Goal: Information Seeking & Learning: Learn about a topic

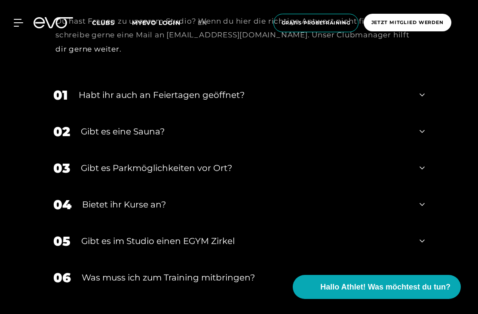
scroll to position [2923, 0]
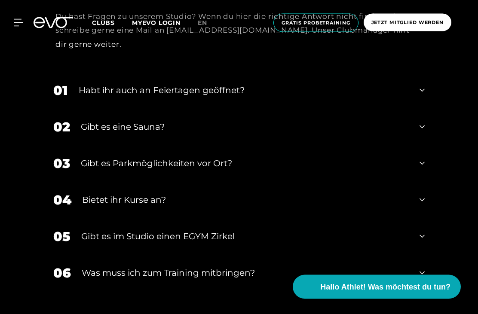
click at [422, 96] on icon at bounding box center [422, 91] width 5 height 10
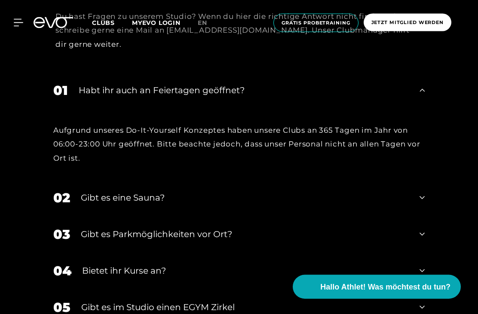
scroll to position [2924, 0]
click at [420, 95] on icon at bounding box center [422, 90] width 5 height 10
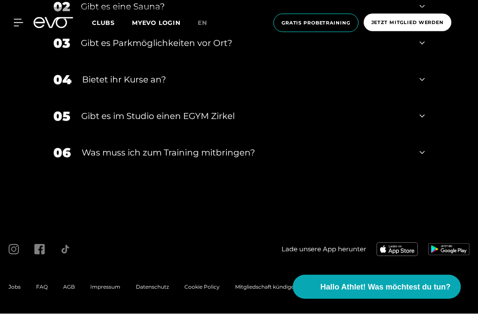
scroll to position [3056, 0]
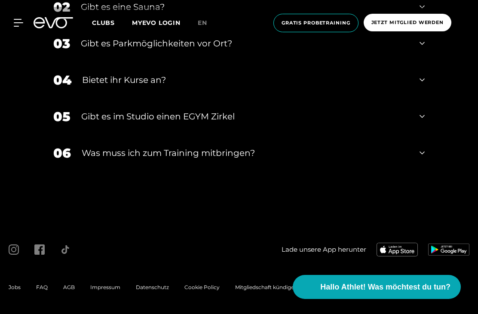
click at [421, 122] on icon at bounding box center [422, 116] width 5 height 10
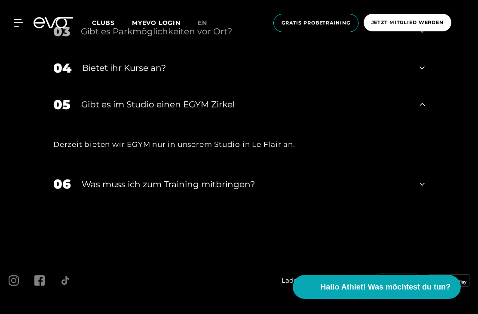
click at [417, 123] on div "05 Gibt es im Studio einen EGYM Zirkel" at bounding box center [239, 104] width 389 height 37
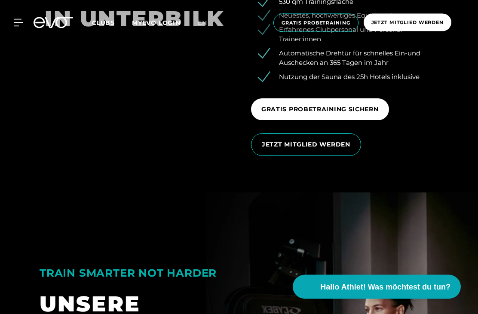
scroll to position [1336, 0]
click at [21, 19] on icon at bounding box center [18, 22] width 9 height 7
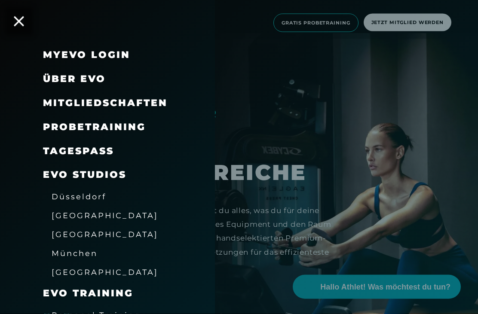
scroll to position [1496, 0]
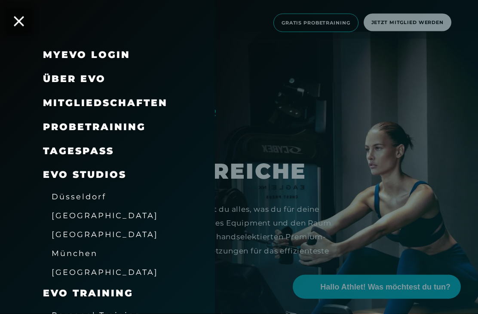
click at [21, 19] on icon at bounding box center [19, 21] width 10 height 10
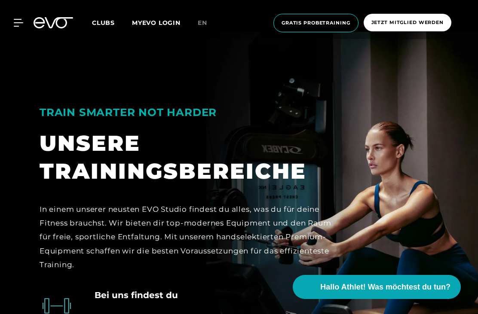
click at [418, 180] on div "TRAIN SMARTER NOT HARDER UNSERE TRAININGSBEREICHE In einem unserer neusten EVO …" at bounding box center [239, 178] width 413 height 207
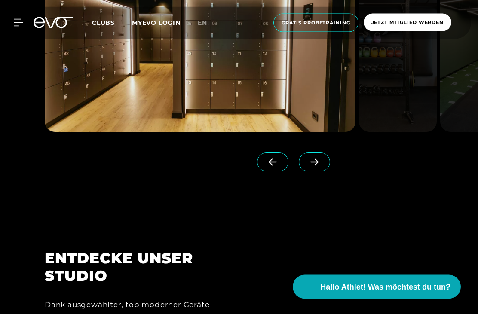
click at [316, 166] on icon at bounding box center [314, 162] width 8 height 7
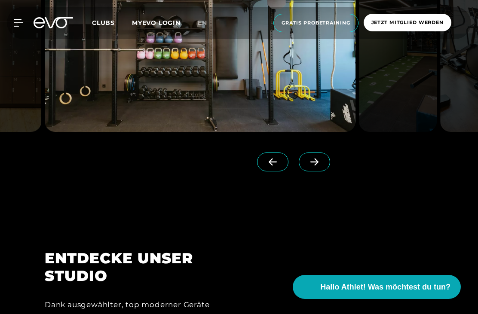
click at [316, 166] on icon at bounding box center [314, 162] width 15 height 8
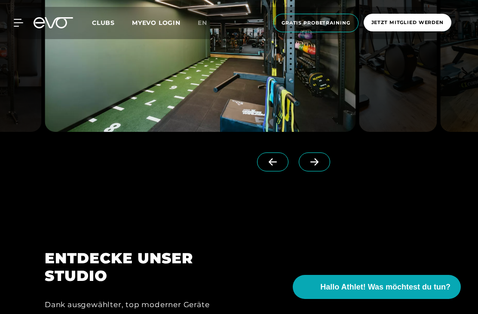
click at [318, 172] on span at bounding box center [314, 162] width 31 height 19
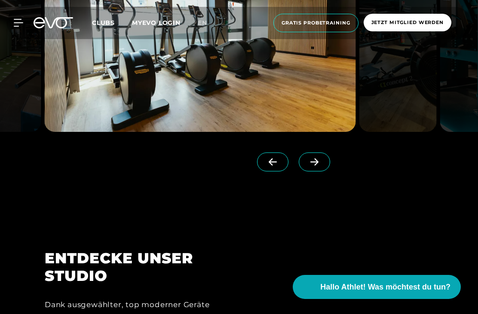
click at [315, 166] on icon at bounding box center [314, 162] width 15 height 8
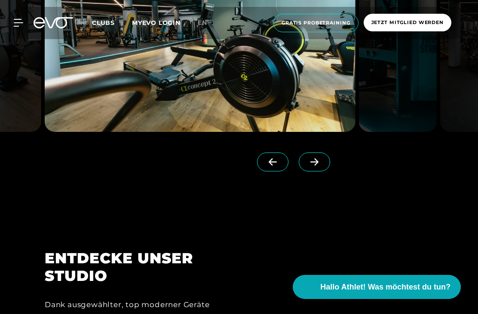
click at [314, 166] on icon at bounding box center [314, 162] width 15 height 8
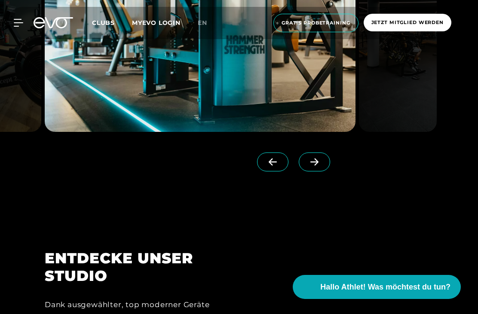
click at [313, 172] on span at bounding box center [314, 162] width 31 height 19
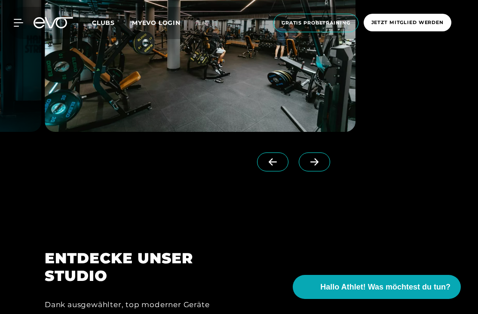
click at [315, 187] on div at bounding box center [181, 159] width 272 height 55
click at [314, 172] on span at bounding box center [314, 162] width 31 height 19
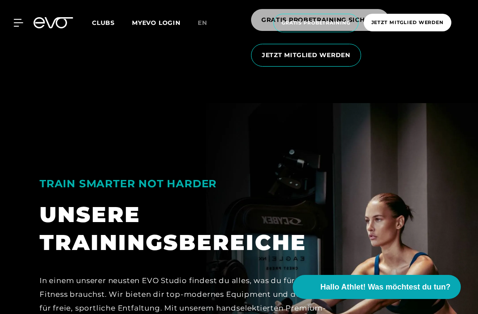
scroll to position [1483, 0]
